Goal: Task Accomplishment & Management: Manage account settings

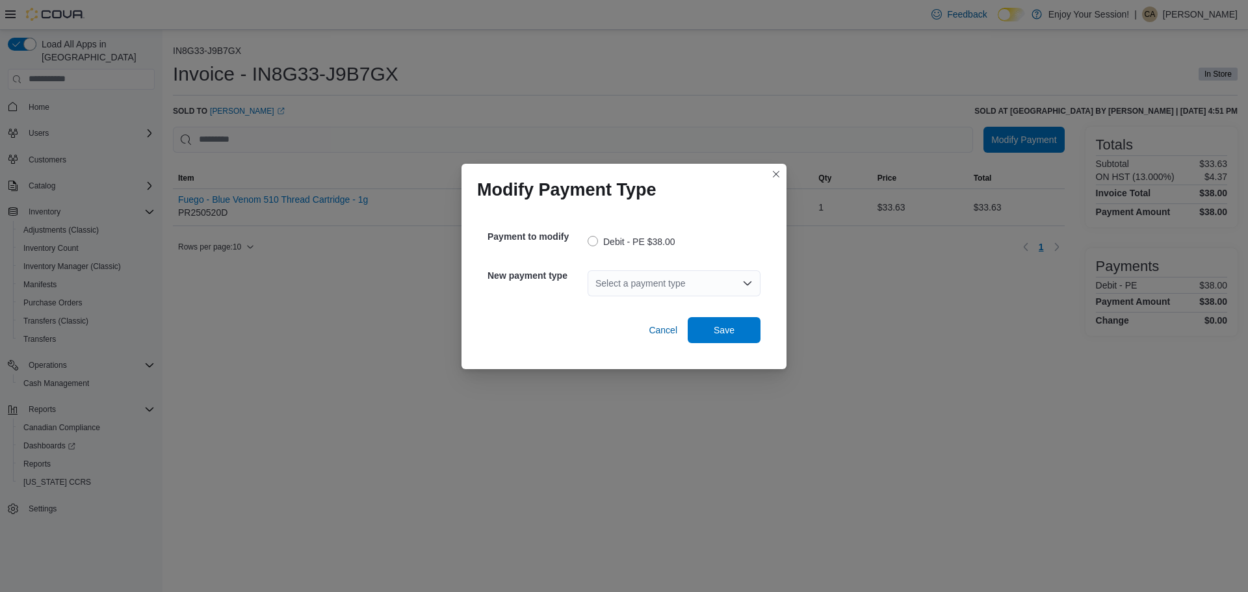
click at [675, 279] on div "Select a payment type" at bounding box center [674, 283] width 173 height 26
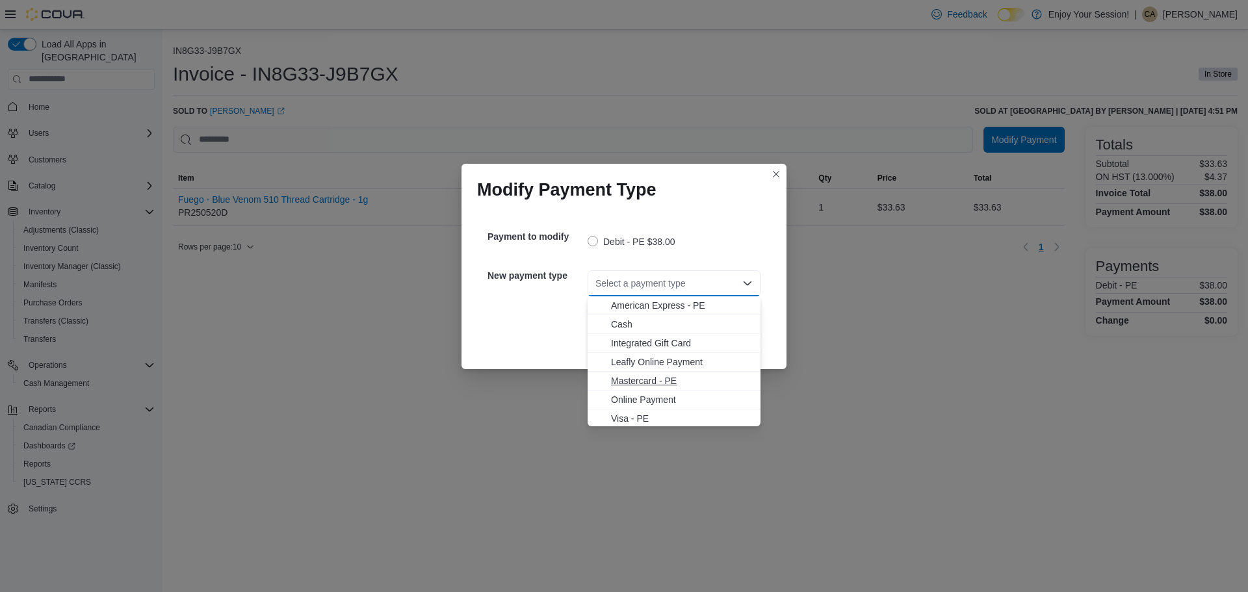
click at [643, 381] on span "Mastercard - PE" at bounding box center [682, 380] width 142 height 13
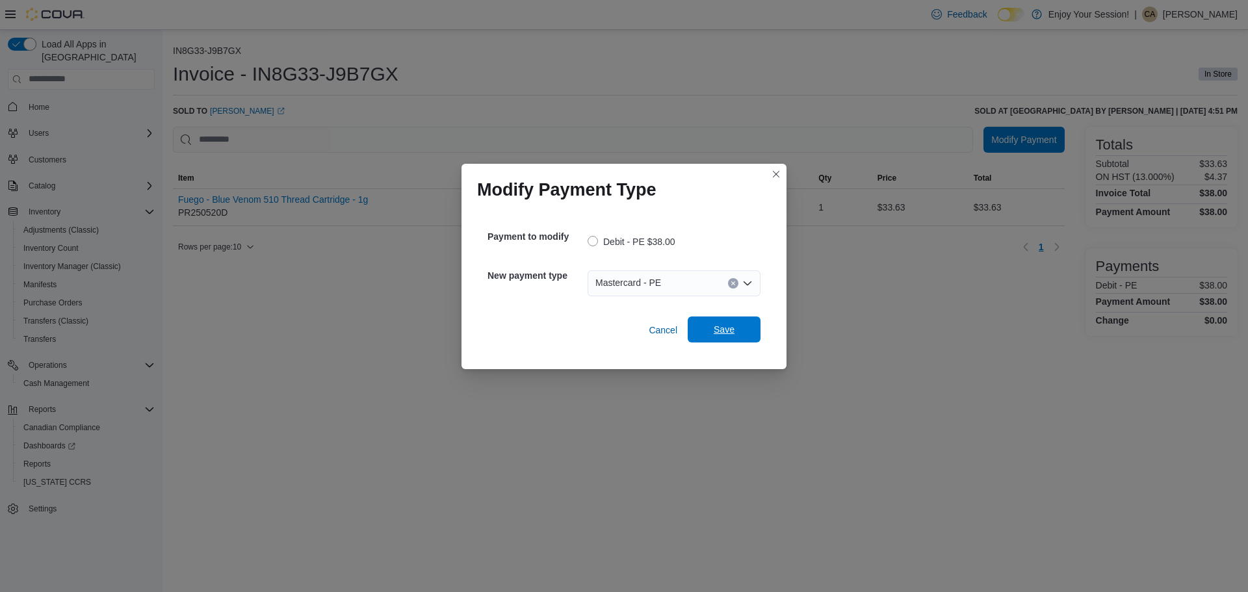
click at [735, 330] on span "Save" at bounding box center [724, 330] width 57 height 26
